Goal: Entertainment & Leisure: Browse casually

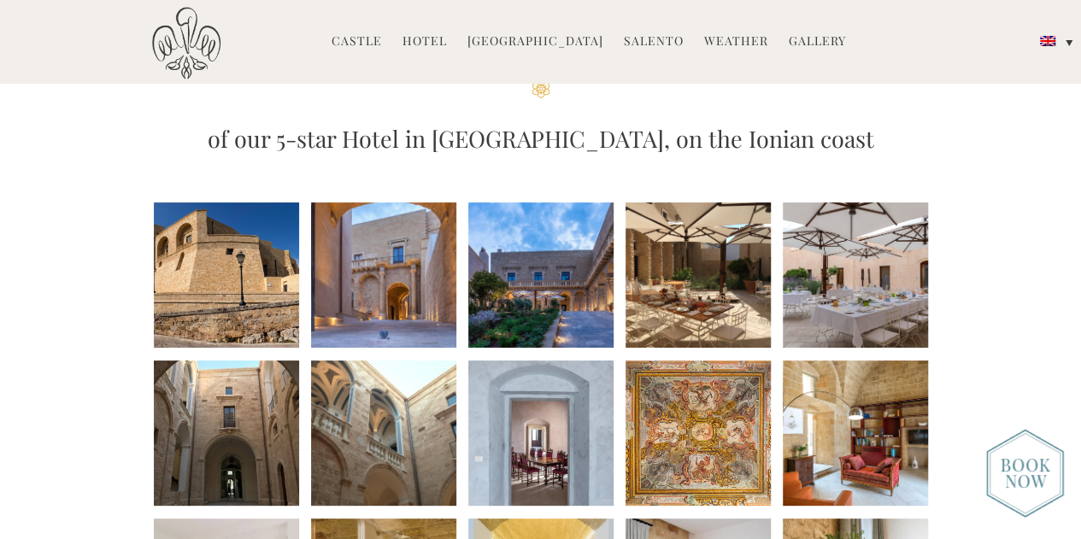
scroll to position [153, 0]
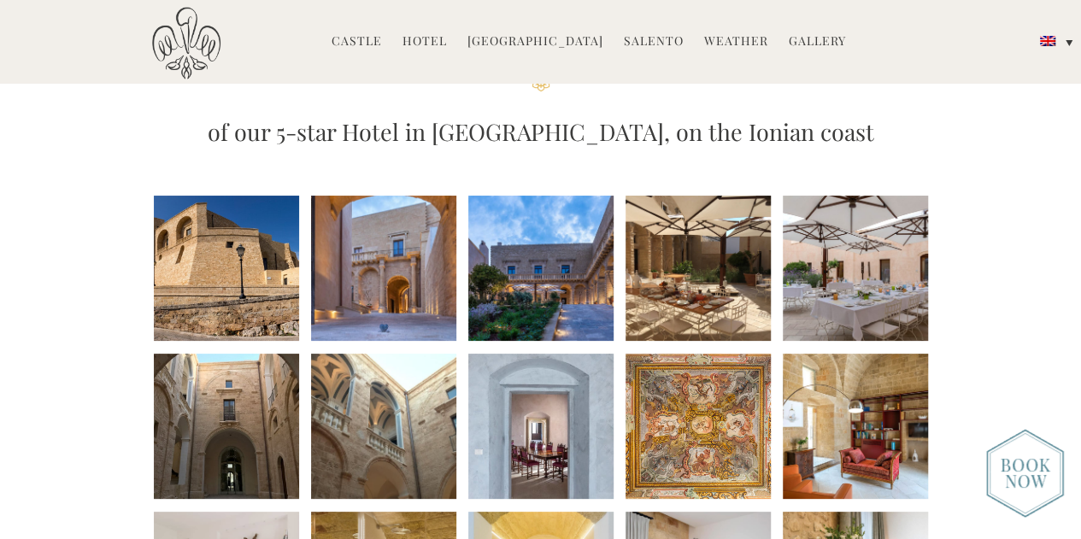
click at [526, 295] on li at bounding box center [540, 268] width 145 height 145
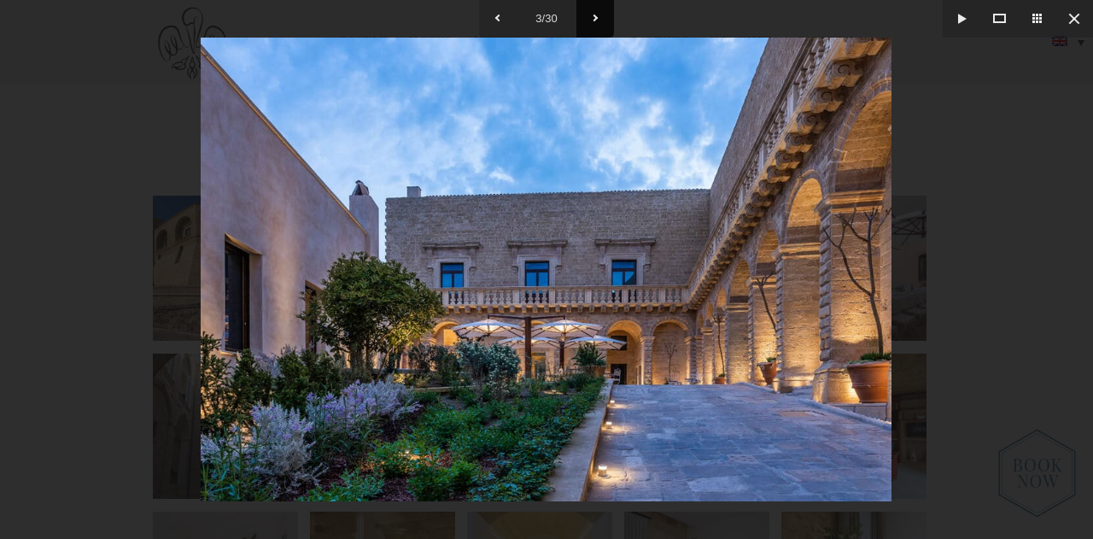
click at [597, 15] on button at bounding box center [596, 19] width 38 height 38
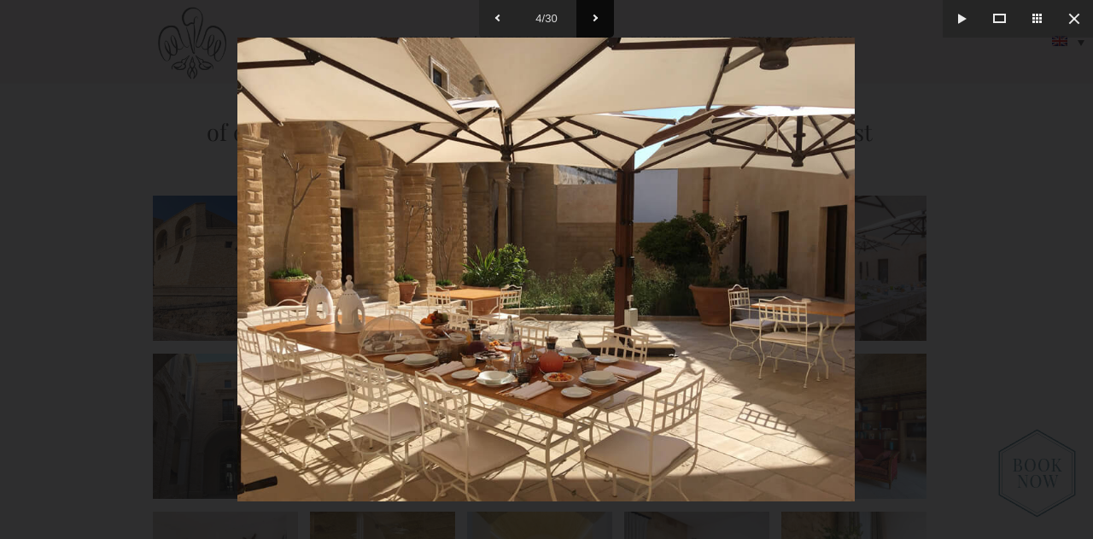
click at [597, 15] on button at bounding box center [596, 19] width 38 height 38
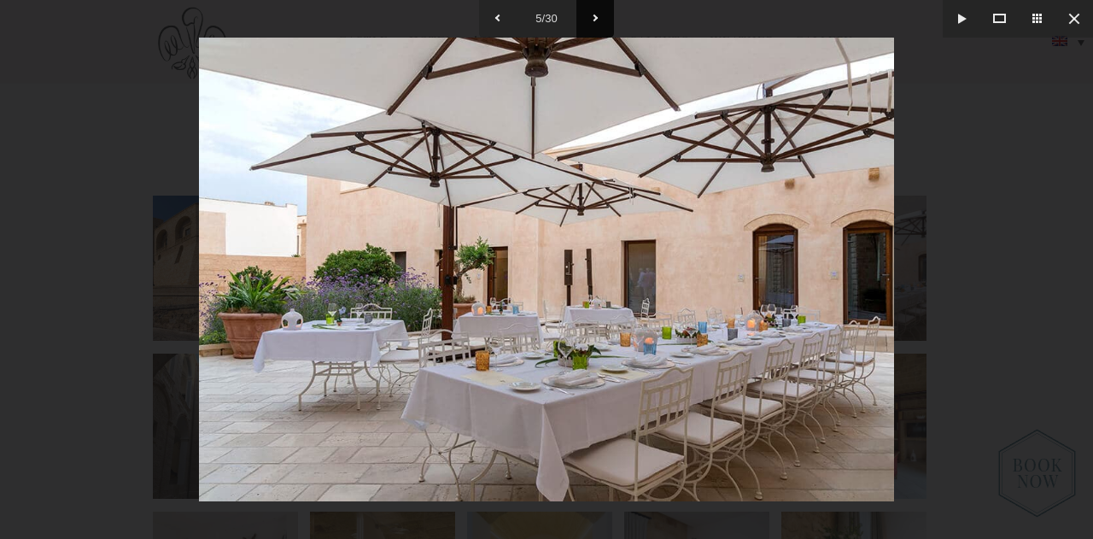
click at [597, 15] on button at bounding box center [596, 19] width 38 height 38
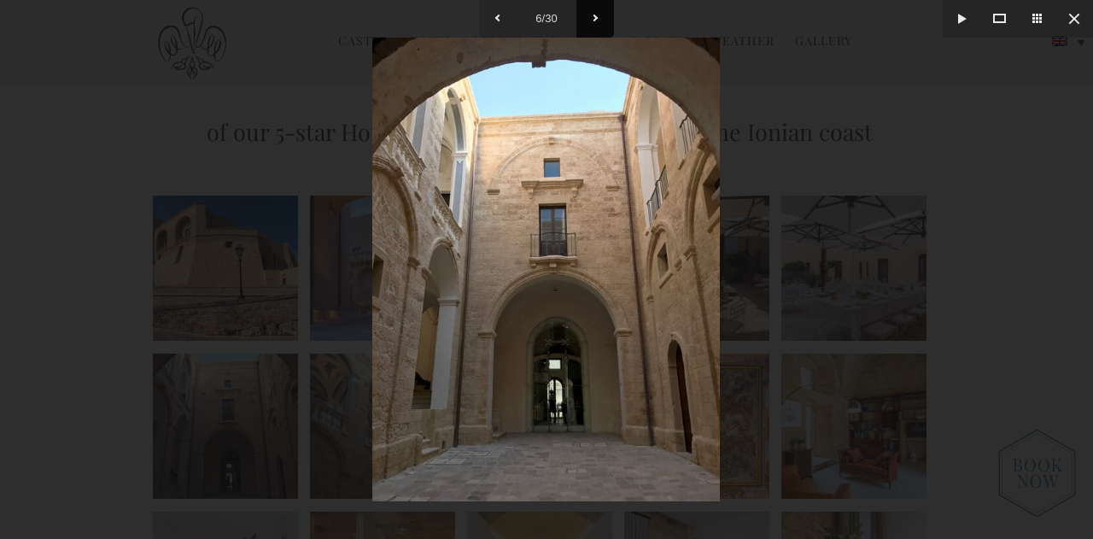
click at [597, 15] on button at bounding box center [596, 19] width 38 height 38
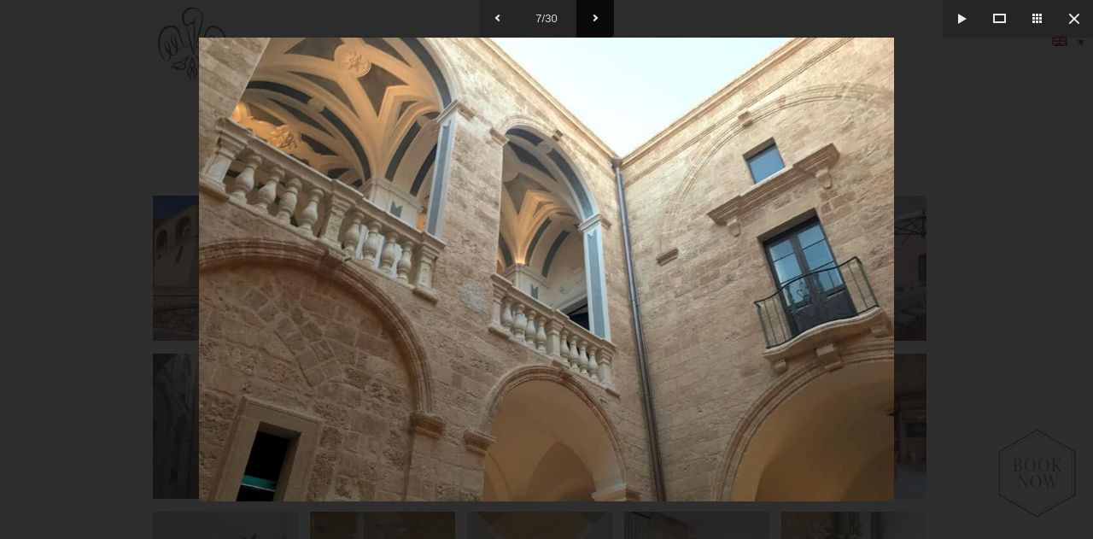
click at [597, 15] on button at bounding box center [596, 19] width 38 height 38
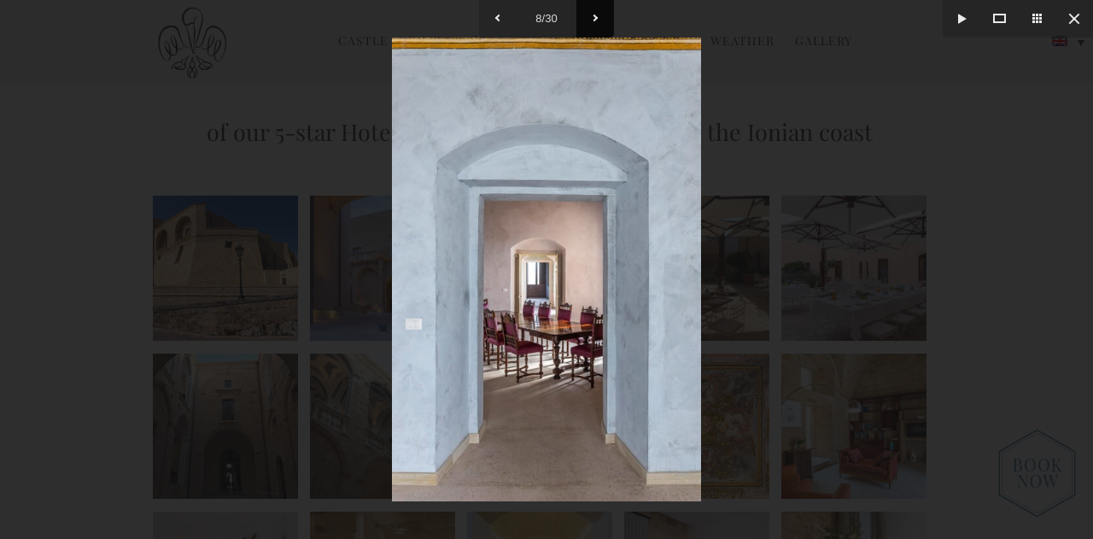
click at [597, 15] on button at bounding box center [596, 19] width 38 height 38
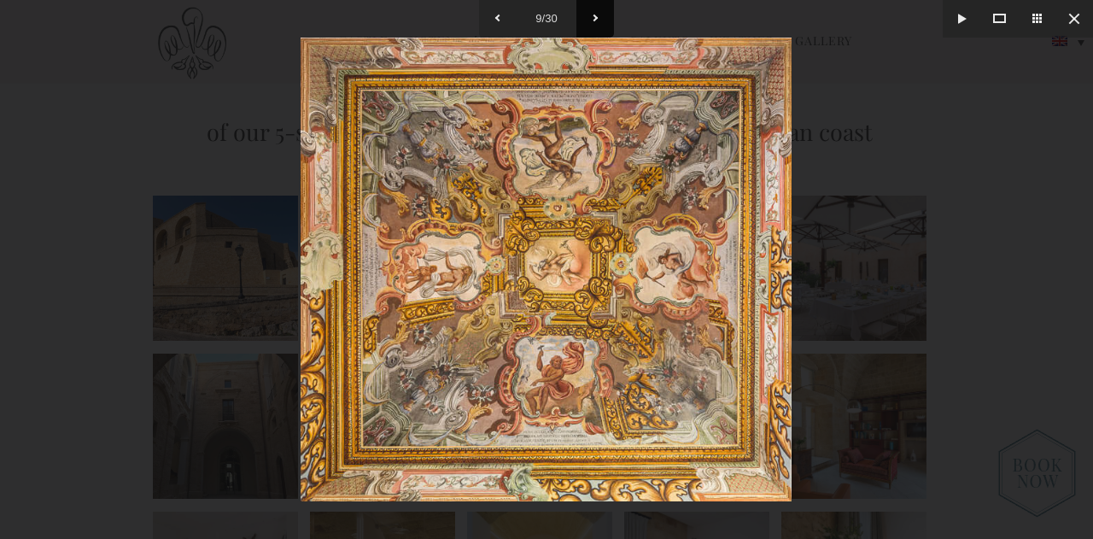
click at [597, 15] on button at bounding box center [596, 19] width 38 height 38
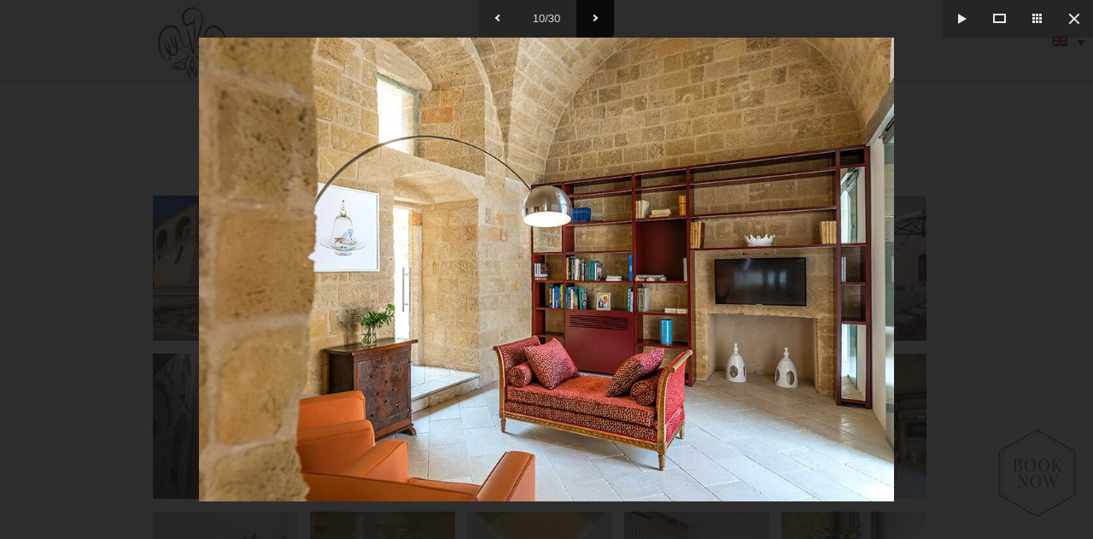
click at [597, 15] on button at bounding box center [596, 19] width 38 height 38
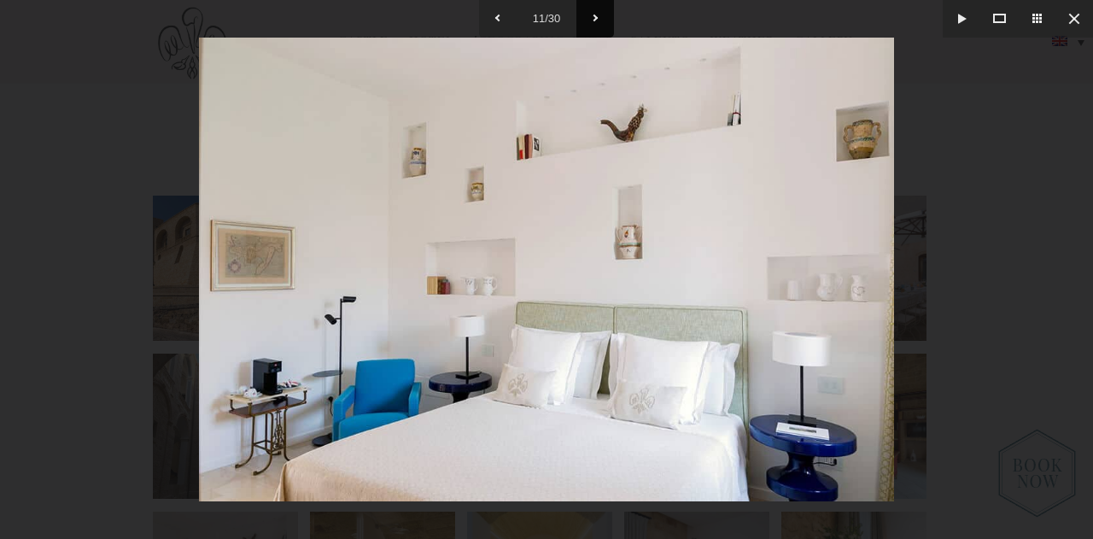
click at [597, 15] on button at bounding box center [596, 19] width 38 height 38
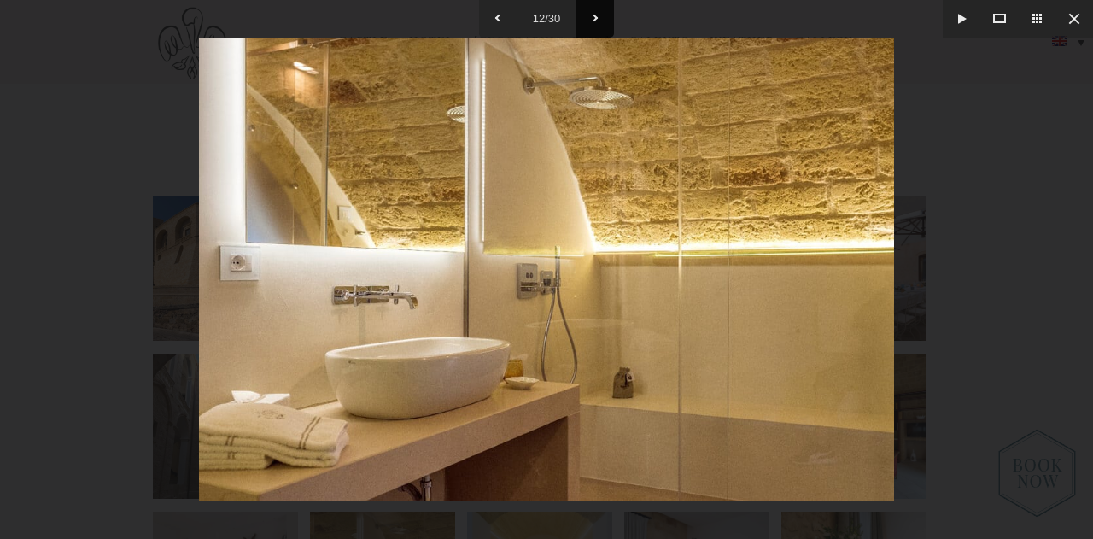
click at [597, 15] on button at bounding box center [596, 19] width 38 height 38
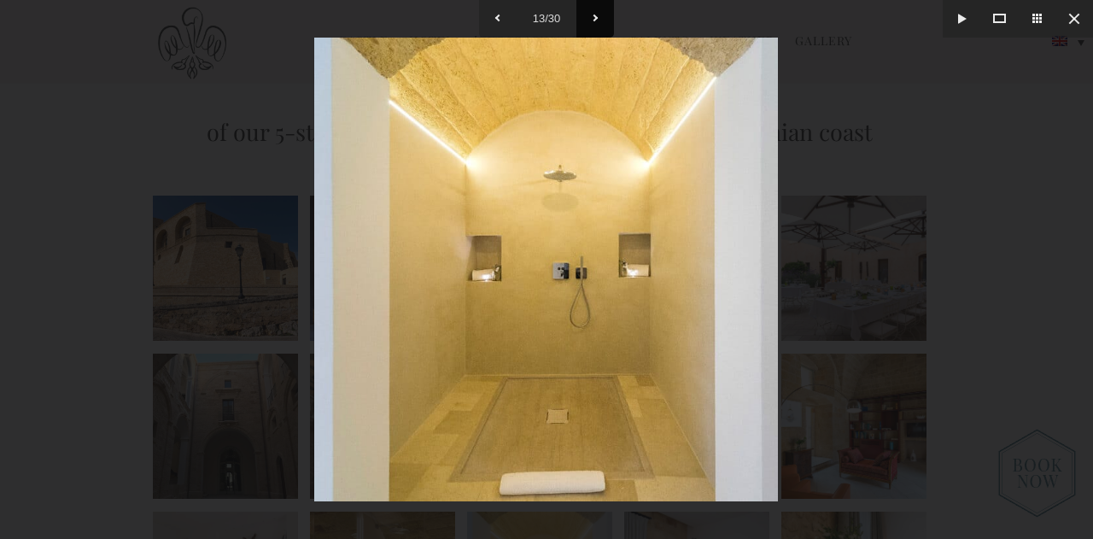
click at [597, 15] on button at bounding box center [596, 19] width 38 height 38
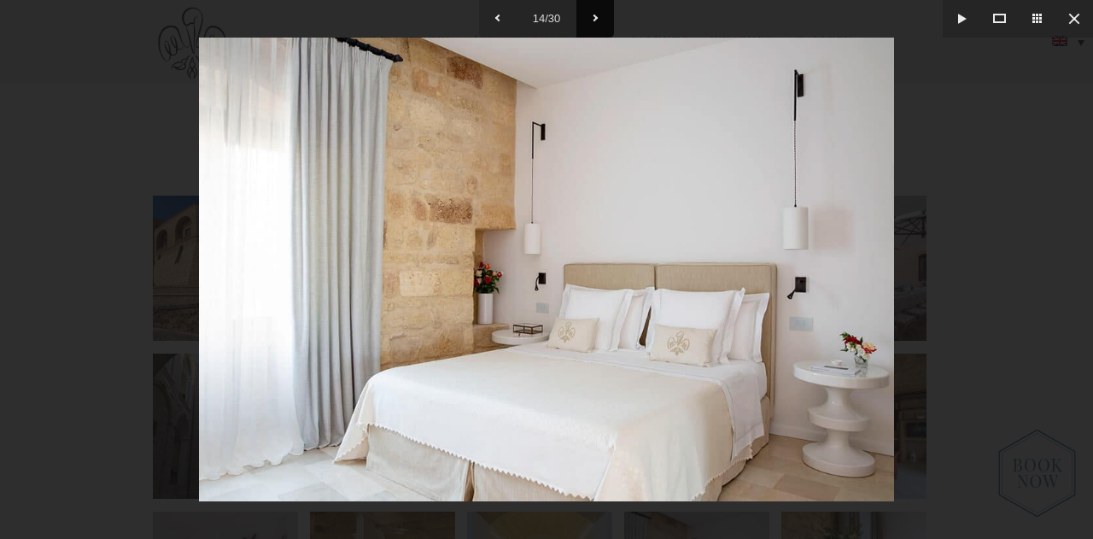
click at [597, 15] on button at bounding box center [596, 19] width 38 height 38
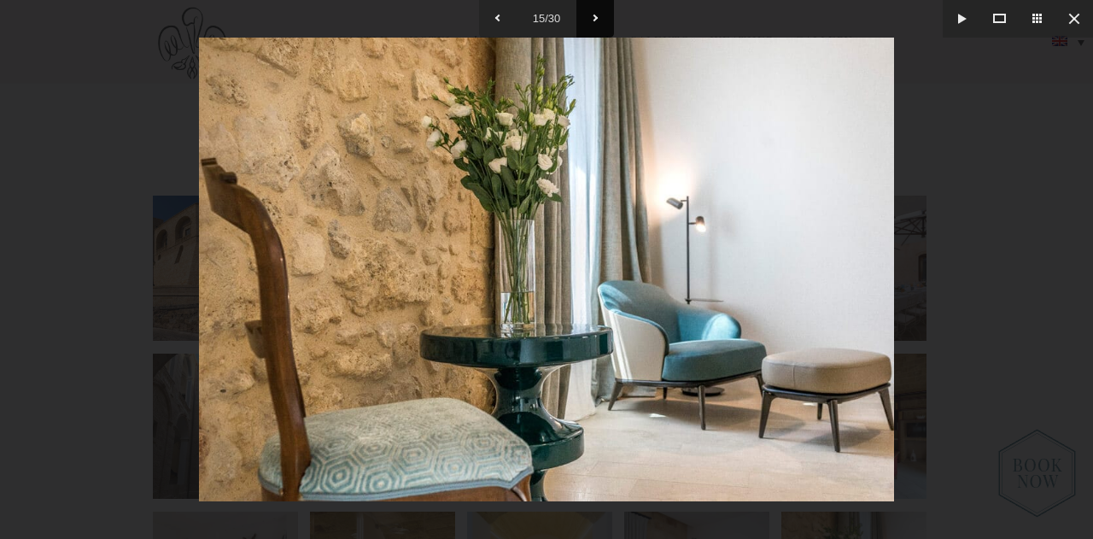
click at [597, 15] on button at bounding box center [596, 19] width 38 height 38
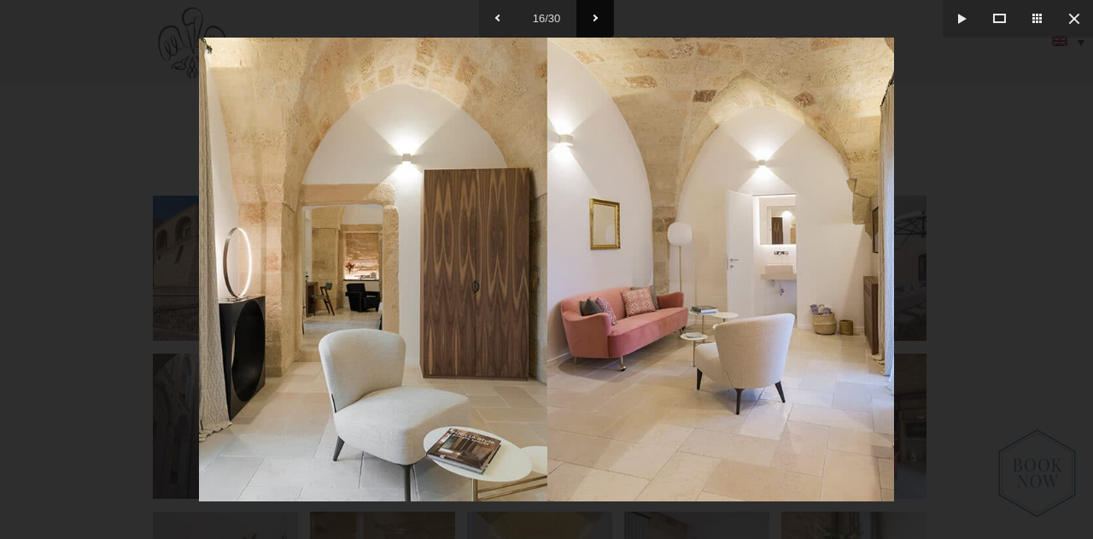
click at [597, 15] on button at bounding box center [596, 19] width 38 height 38
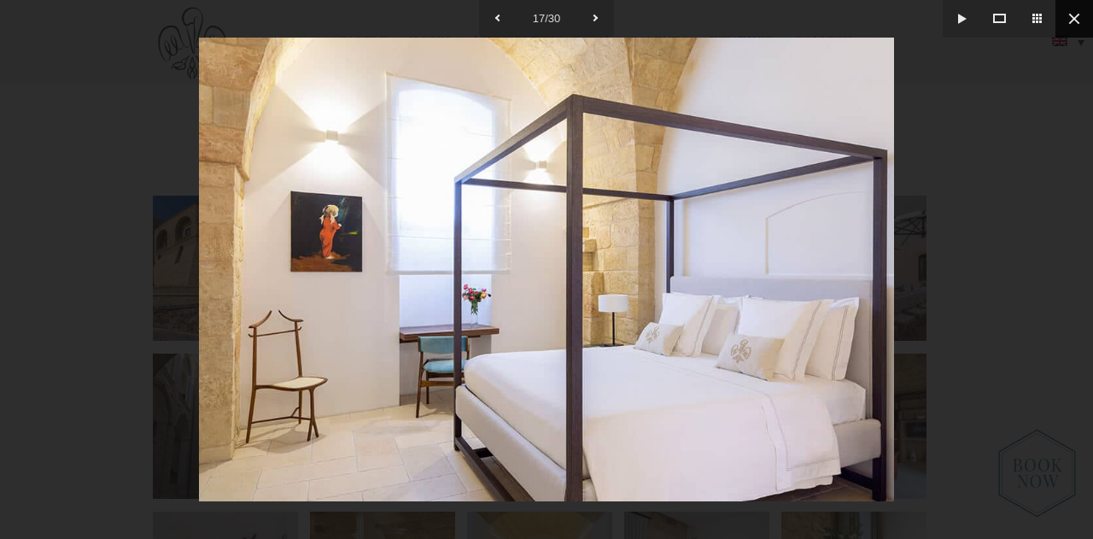
click at [1076, 15] on button at bounding box center [1075, 19] width 38 height 38
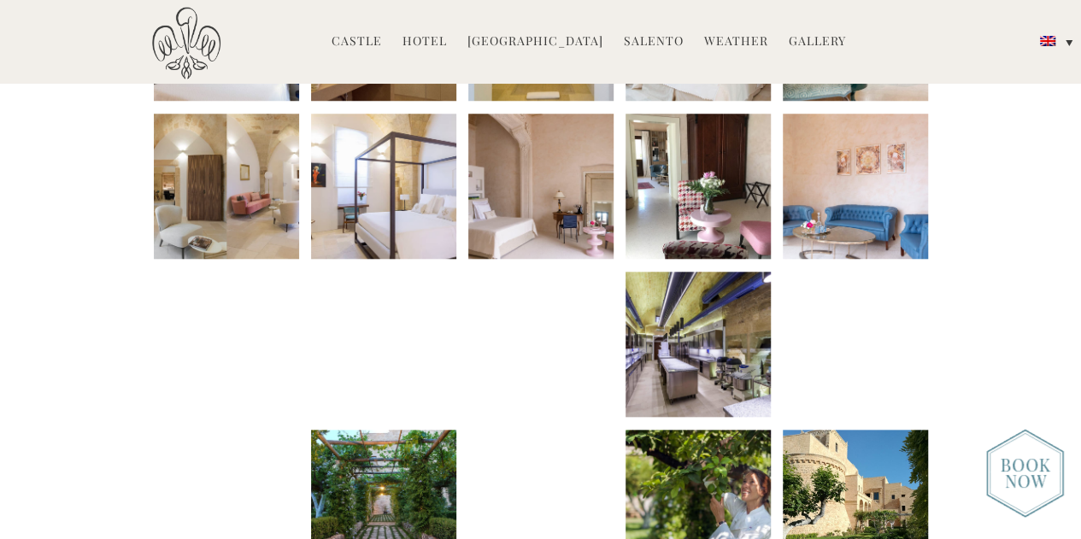
scroll to position [919, 0]
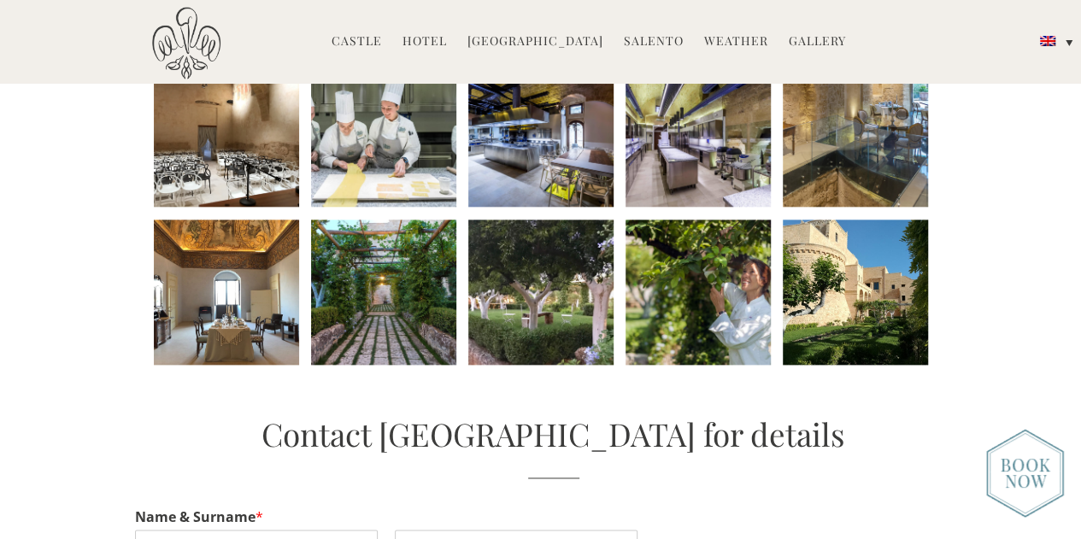
click at [366, 308] on li at bounding box center [383, 292] width 145 height 145
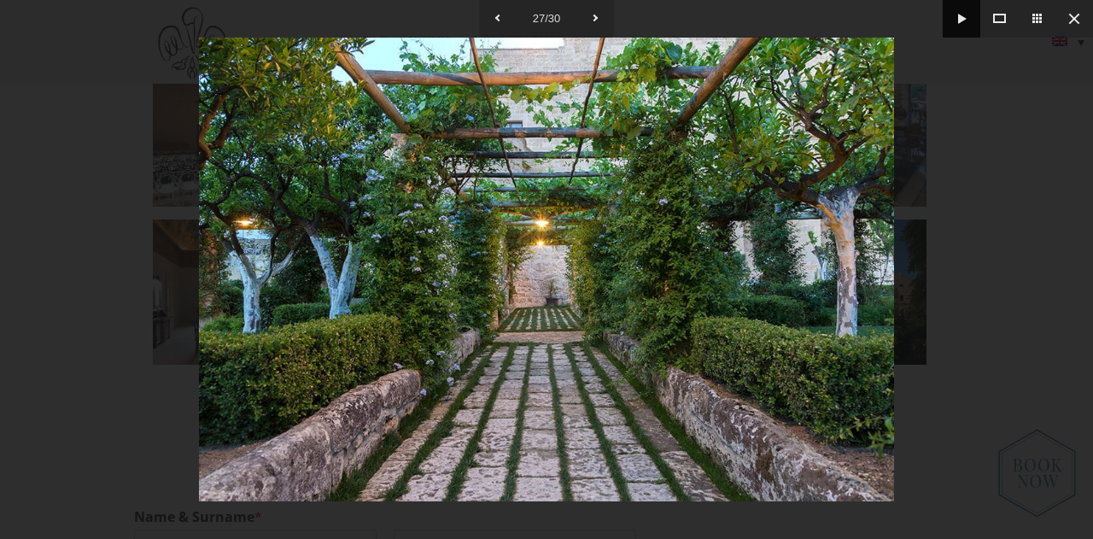
click at [961, 15] on button at bounding box center [962, 19] width 38 height 38
click at [598, 14] on button at bounding box center [596, 19] width 38 height 38
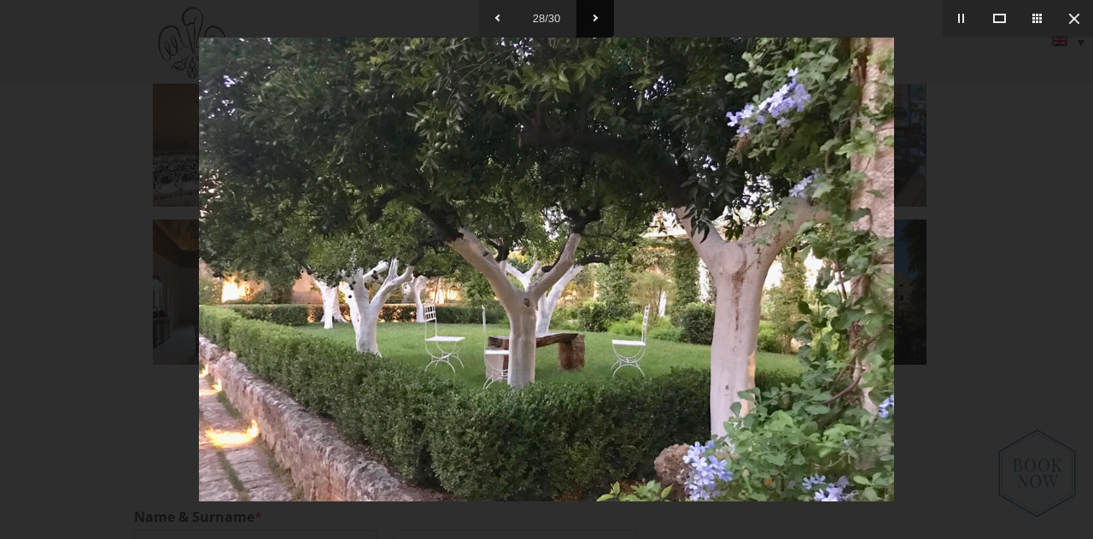
click at [598, 14] on button at bounding box center [596, 19] width 38 height 38
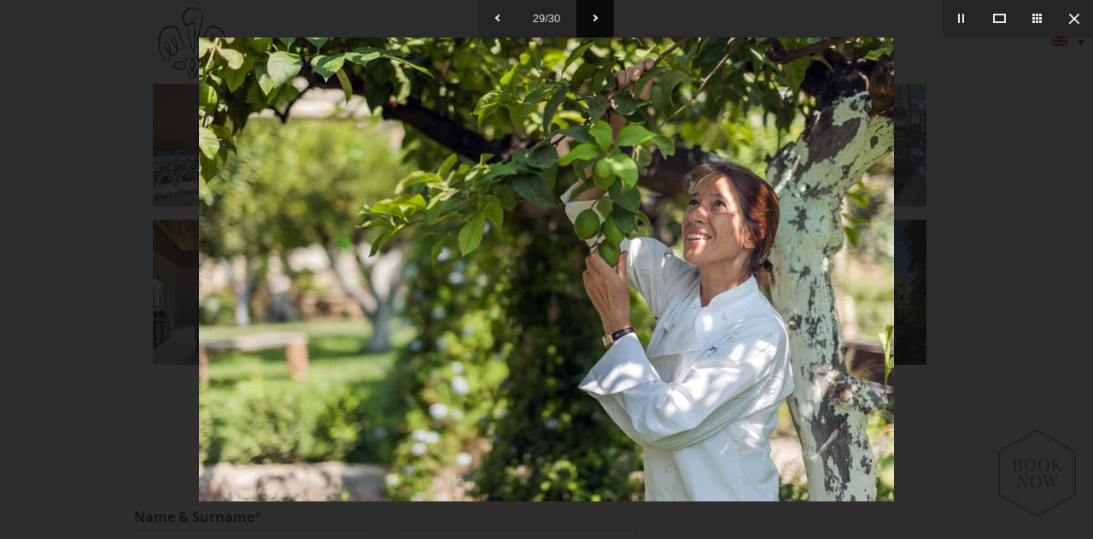
click at [598, 14] on button at bounding box center [596, 19] width 38 height 38
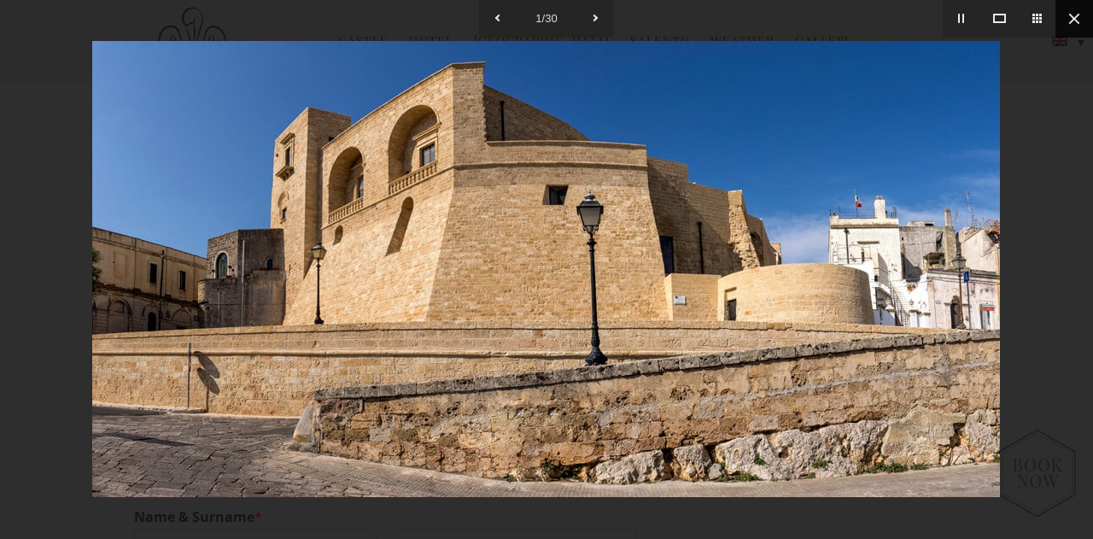
click at [1076, 20] on button at bounding box center [1075, 19] width 38 height 38
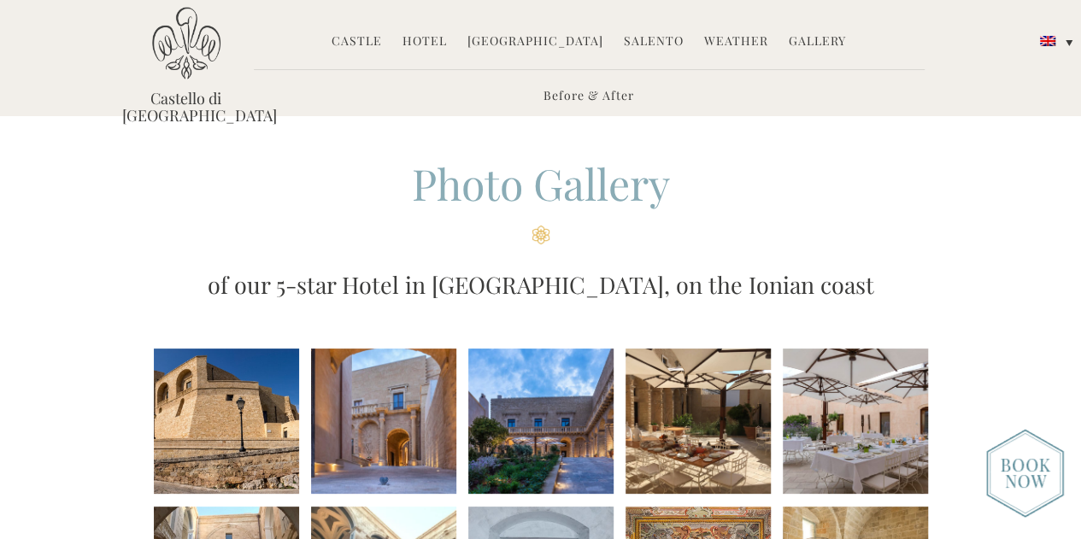
click at [425, 43] on link "Hotel" at bounding box center [424, 42] width 44 height 20
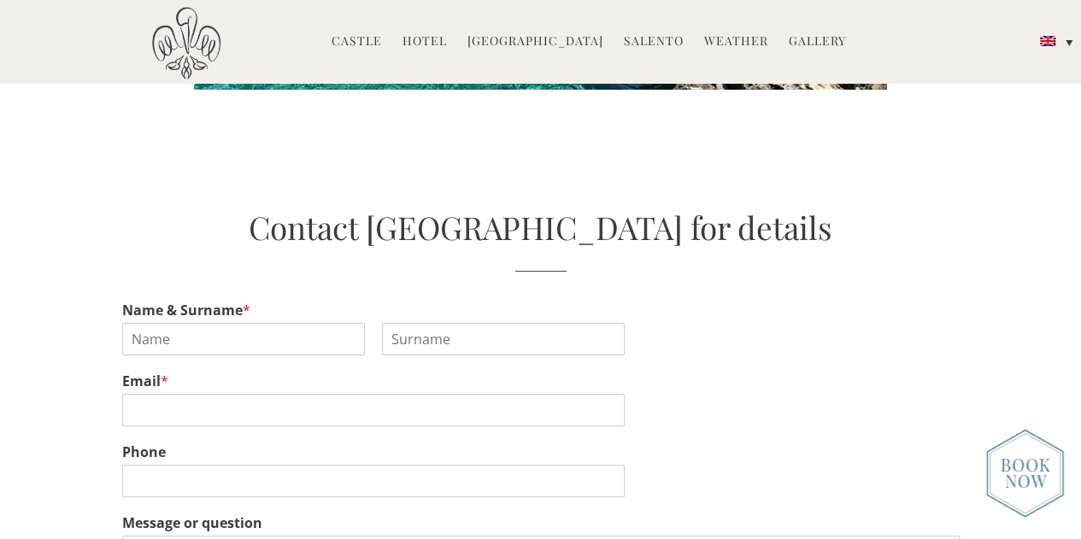
scroll to position [3296, 0]
